Goal: Task Accomplishment & Management: Complete application form

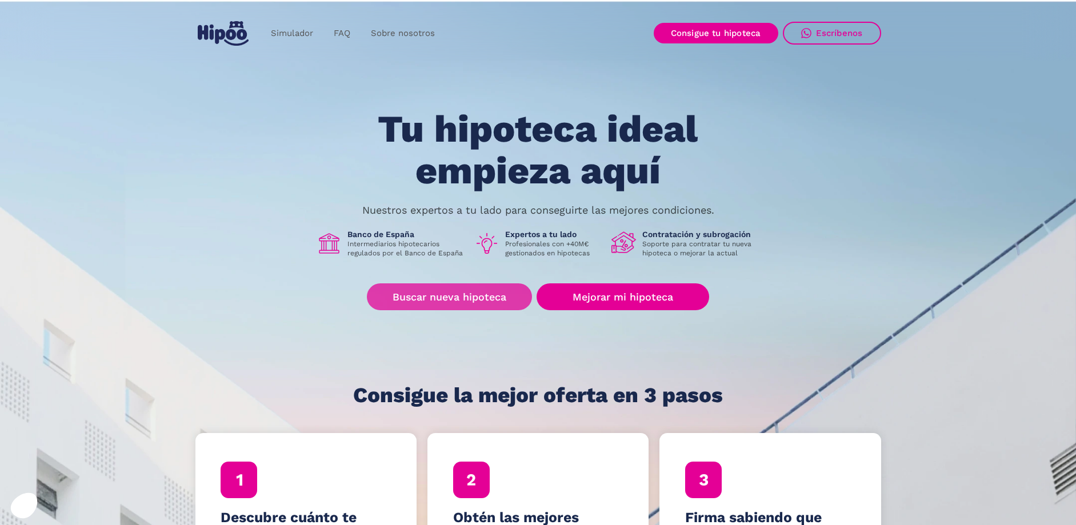
click at [433, 302] on link "Buscar nueva hipoteca" at bounding box center [449, 297] width 165 height 27
